Goal: Transaction & Acquisition: Purchase product/service

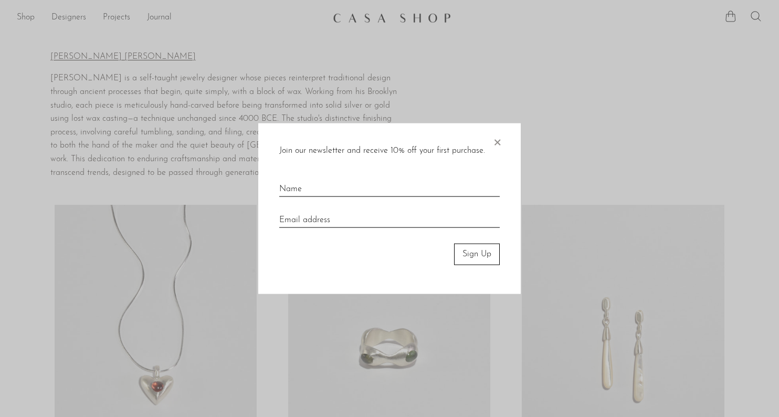
click at [507, 137] on div "Join our newsletter and receive 10% off your first purchase. × Sign Up" at bounding box center [389, 208] width 263 height 171
click at [498, 142] on span "×" at bounding box center [497, 140] width 11 height 34
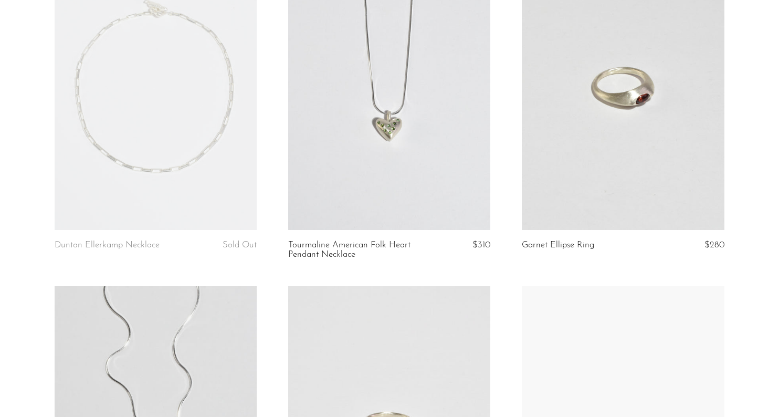
scroll to position [589, 0]
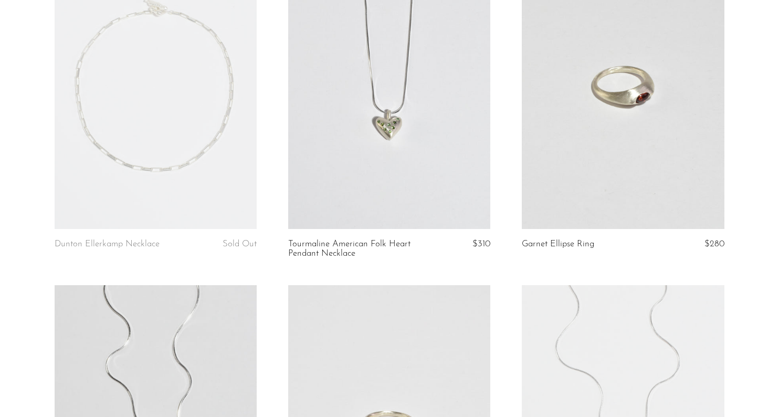
click at [666, 103] on link at bounding box center [623, 87] width 202 height 283
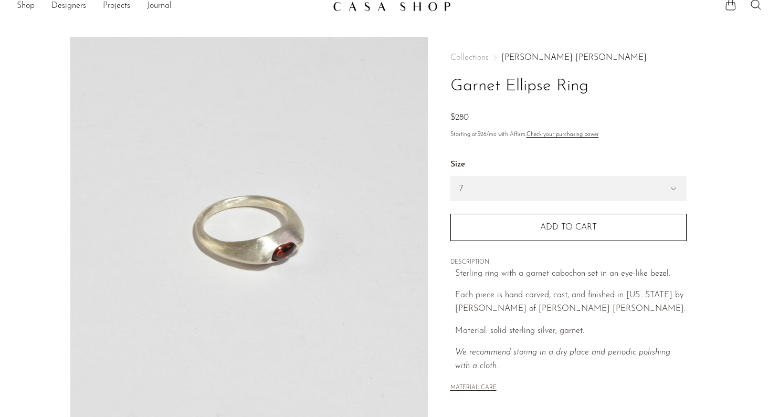
scroll to position [9, 0]
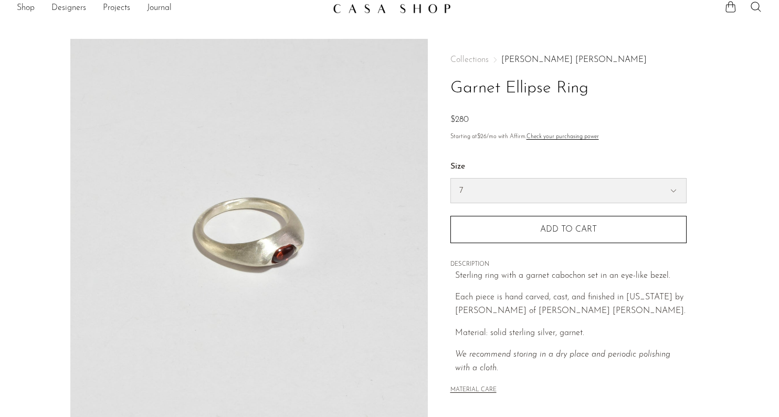
click at [563, 190] on select "7 6" at bounding box center [568, 191] width 235 height 24
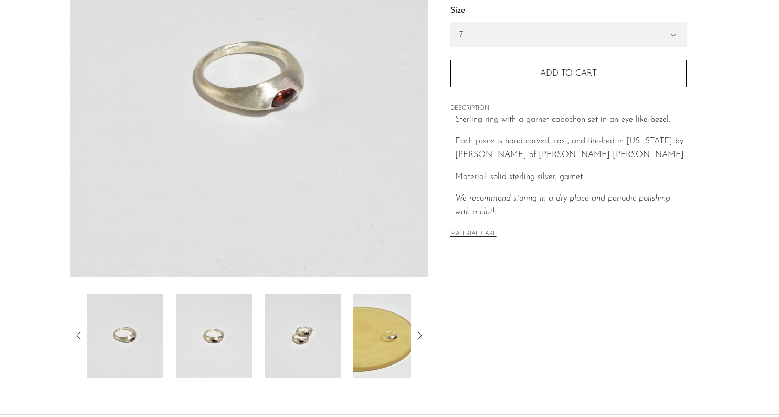
scroll to position [267, 0]
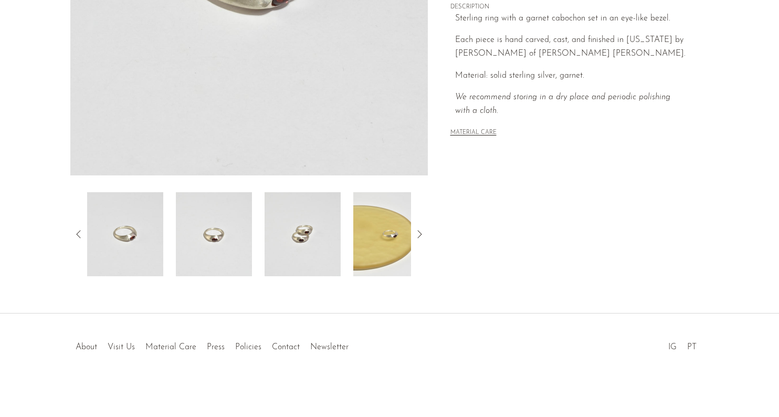
click at [188, 248] on img at bounding box center [214, 234] width 76 height 84
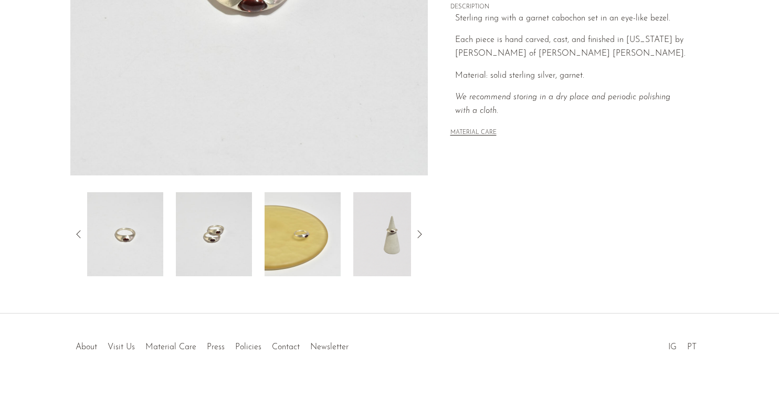
click at [236, 232] on img at bounding box center [214, 234] width 76 height 84
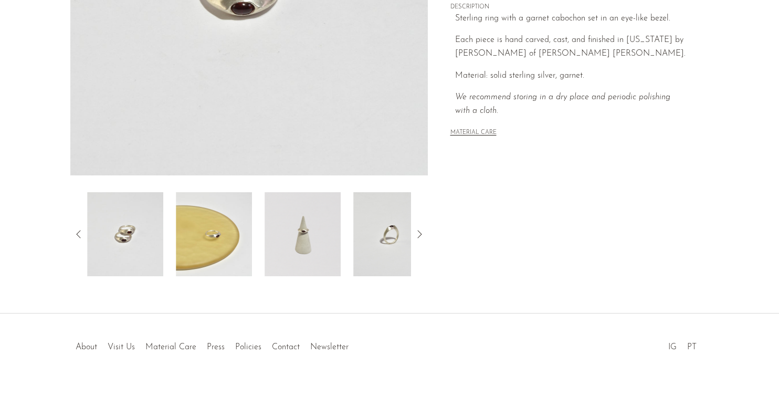
click at [236, 232] on img at bounding box center [214, 234] width 76 height 84
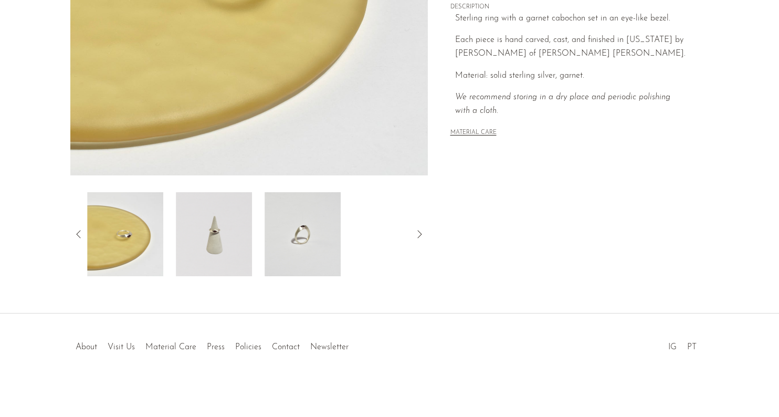
click at [236, 232] on img at bounding box center [214, 234] width 76 height 84
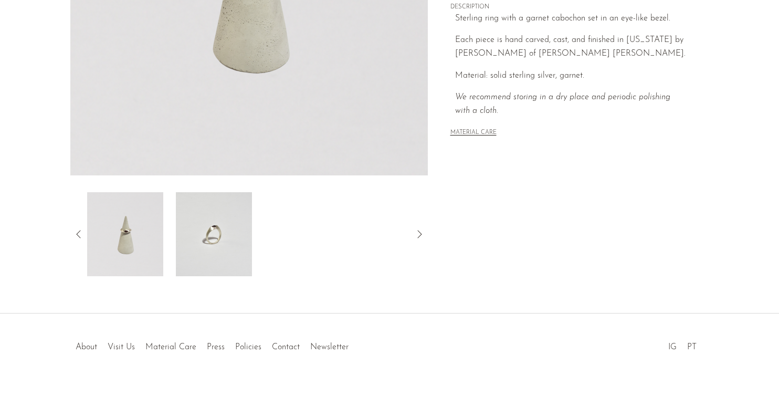
click at [200, 226] on img at bounding box center [214, 234] width 76 height 84
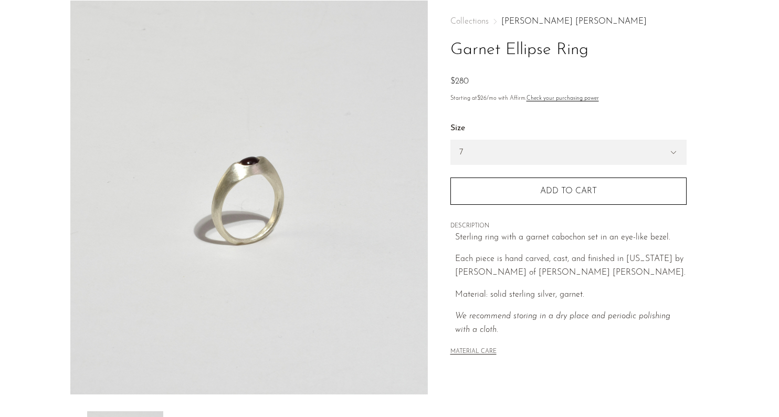
scroll to position [49, 0]
